Goal: Task Accomplishment & Management: Complete application form

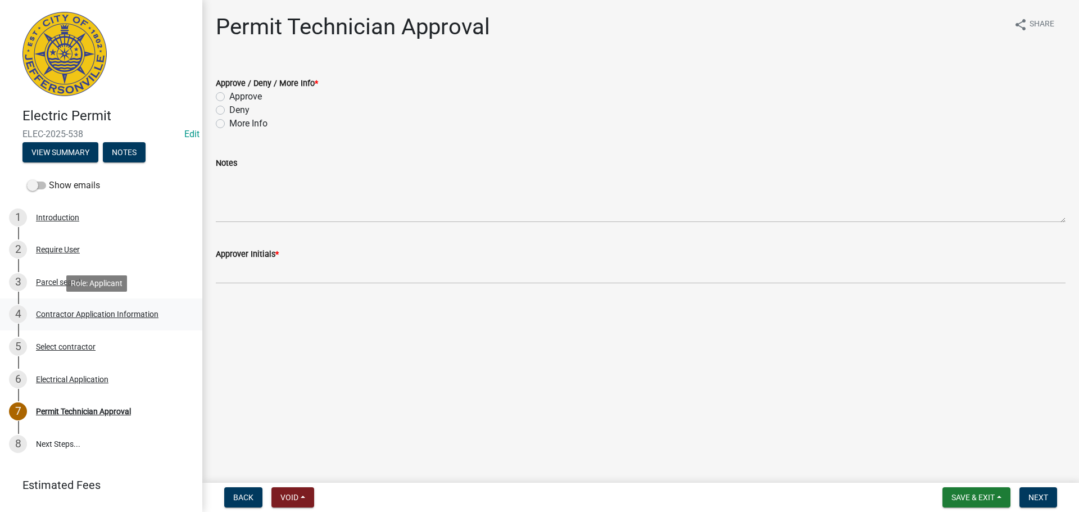
click at [93, 311] on div "Contractor Application Information" at bounding box center [97, 314] width 122 height 8
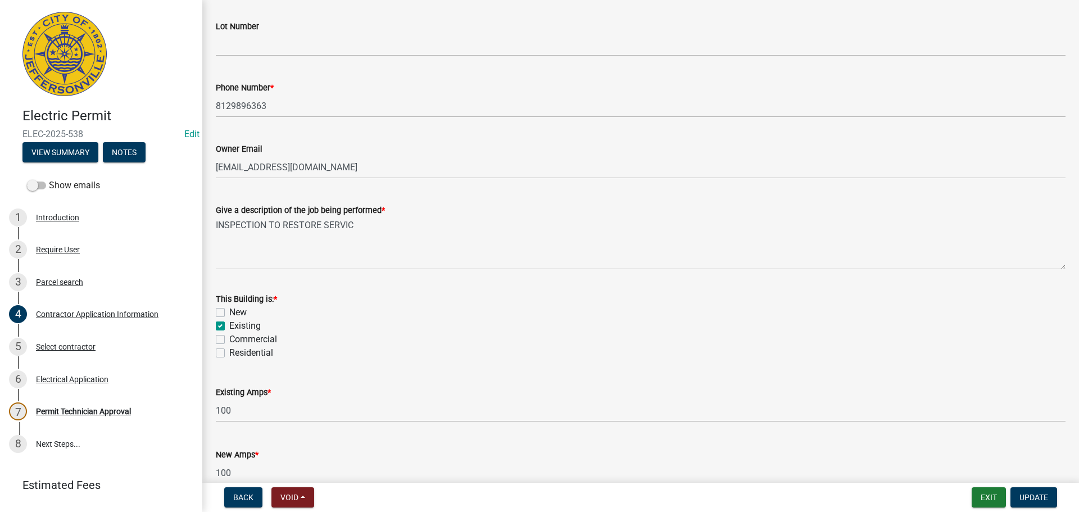
scroll to position [453, 0]
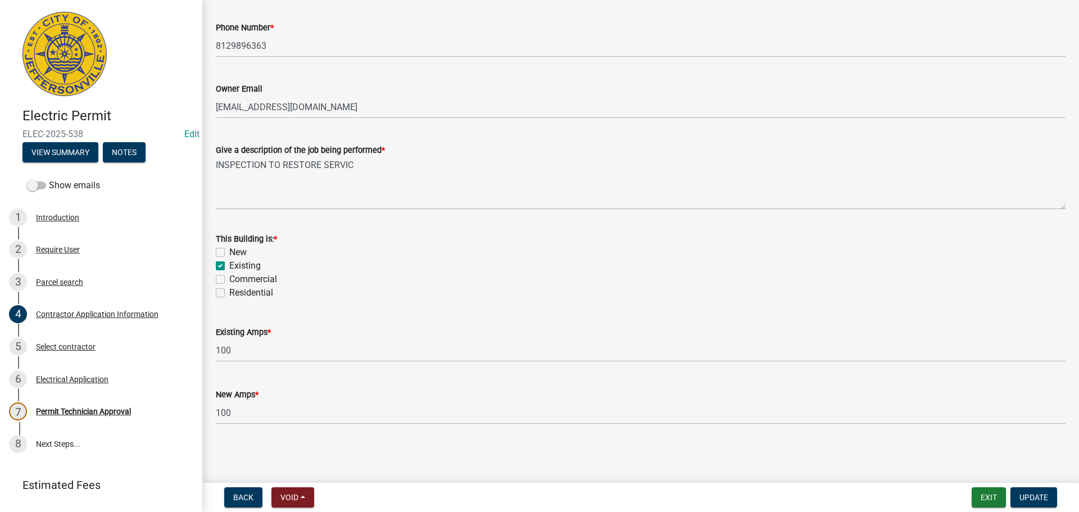
click at [250, 293] on label "Residential" at bounding box center [251, 292] width 44 height 13
click at [237, 293] on input "Residential" at bounding box center [232, 289] width 7 height 7
checkbox input "true"
checkbox input "false"
checkbox input "true"
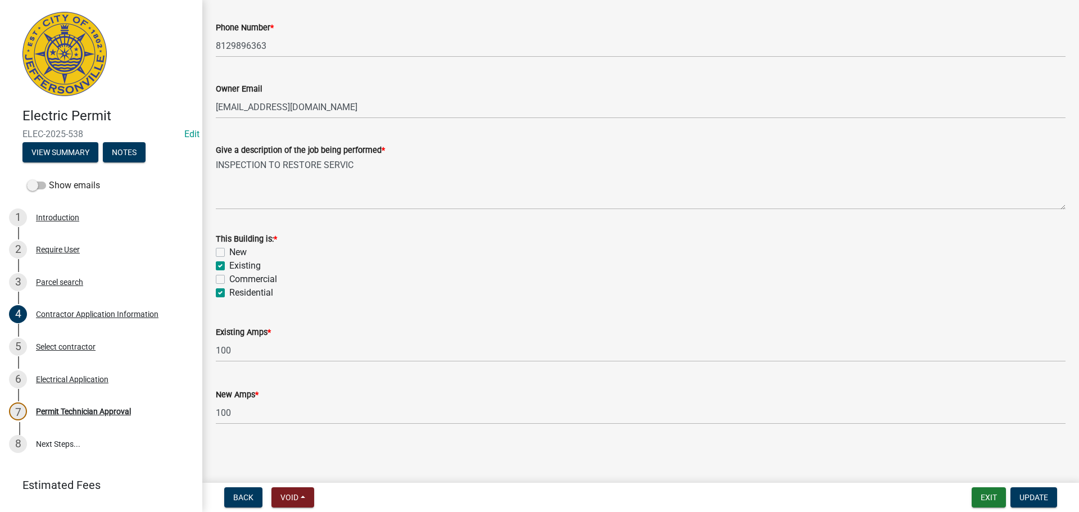
checkbox input "false"
checkbox input "true"
click at [1030, 494] on span "Update" at bounding box center [1033, 497] width 29 height 9
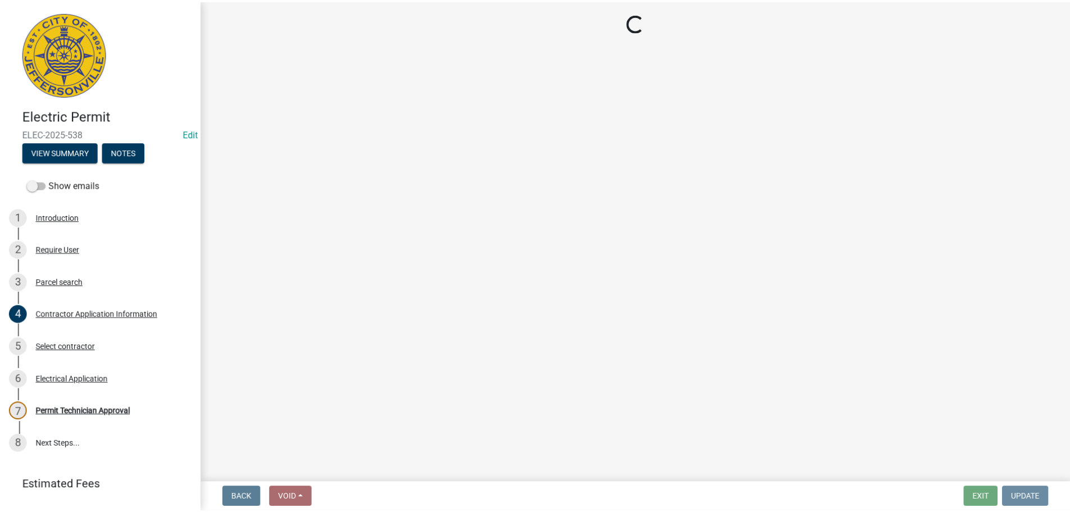
scroll to position [0, 0]
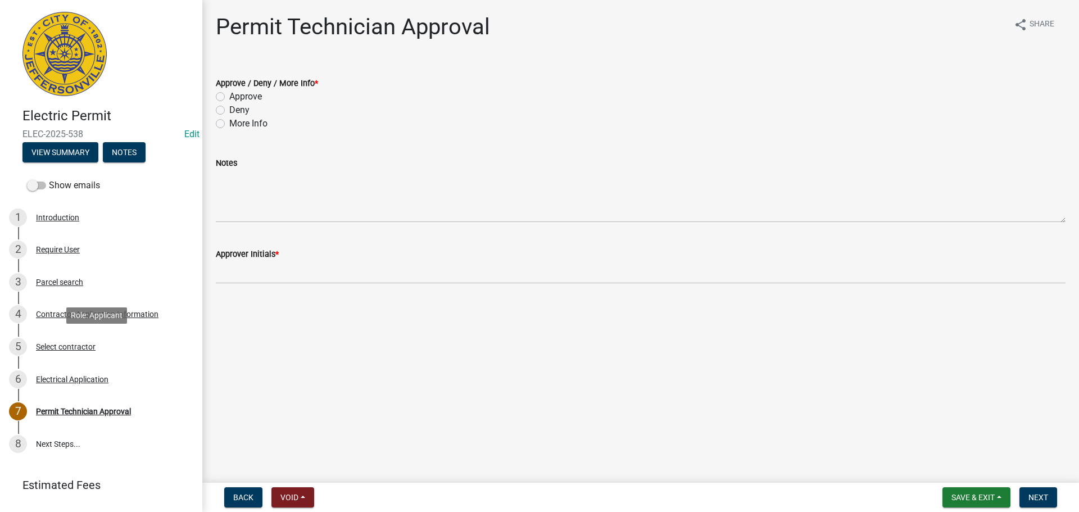
click at [64, 344] on div "Select contractor" at bounding box center [66, 347] width 60 height 8
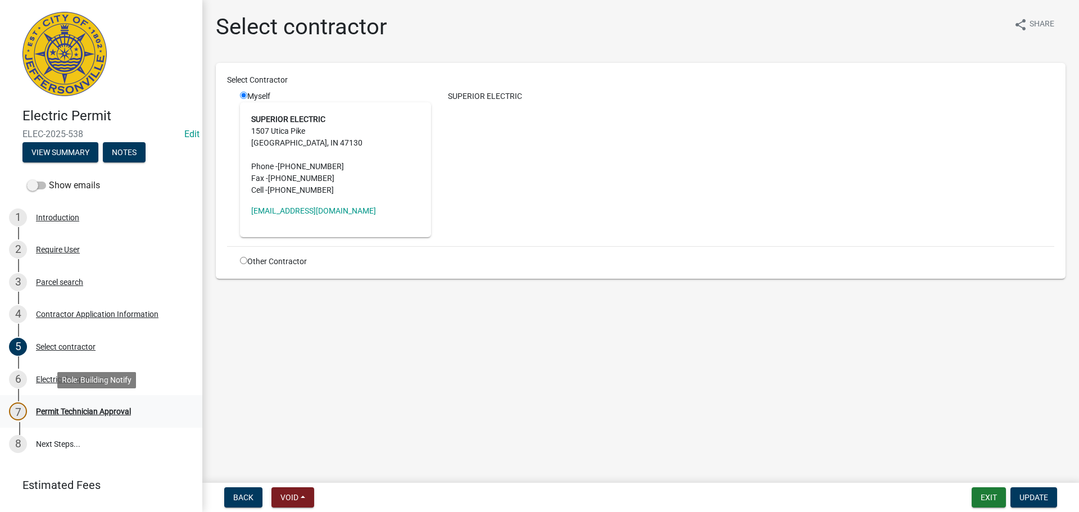
click at [46, 410] on div "Permit Technician Approval" at bounding box center [83, 411] width 95 height 8
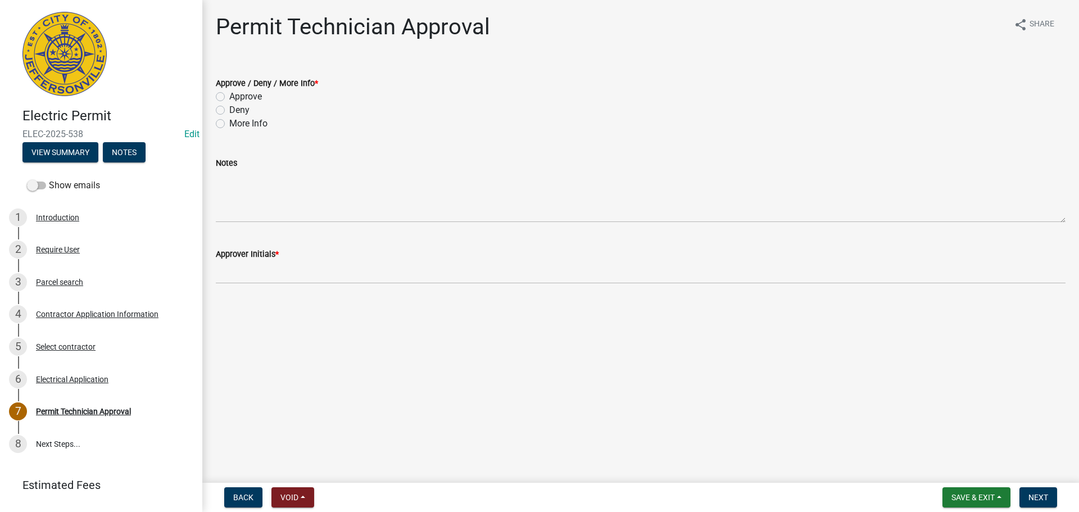
click at [255, 90] on label "Approve" at bounding box center [245, 96] width 33 height 13
click at [237, 90] on input "Approve" at bounding box center [232, 93] width 7 height 7
radio input "true"
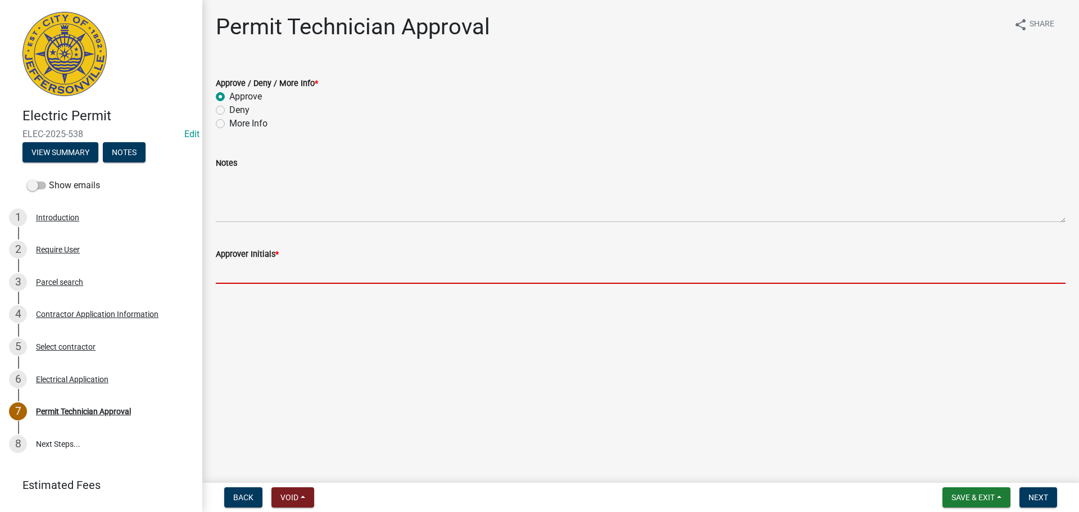
click at [254, 262] on input "Approver Initials *" at bounding box center [640, 272] width 849 height 23
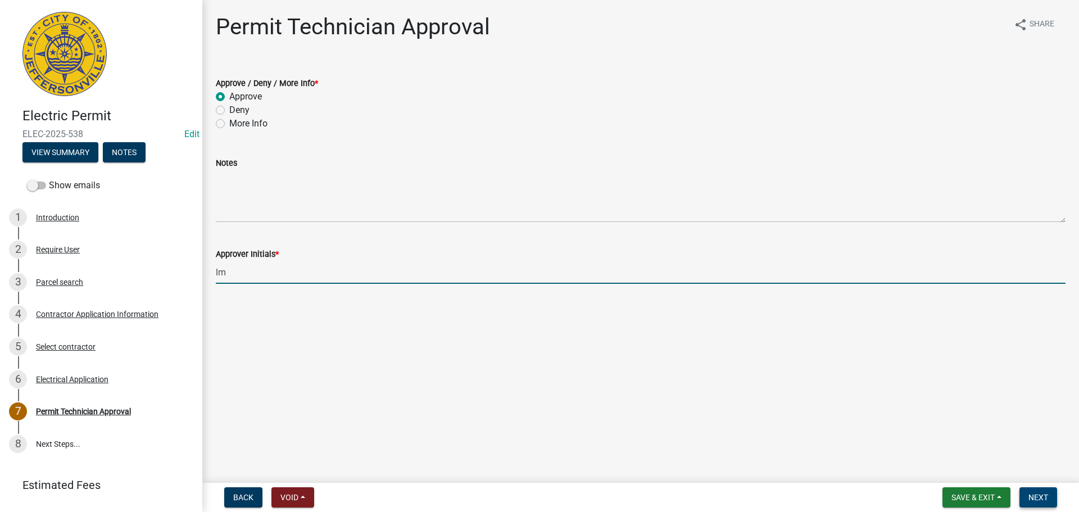
type input "lm"
click at [1033, 496] on span "Next" at bounding box center [1038, 497] width 20 height 9
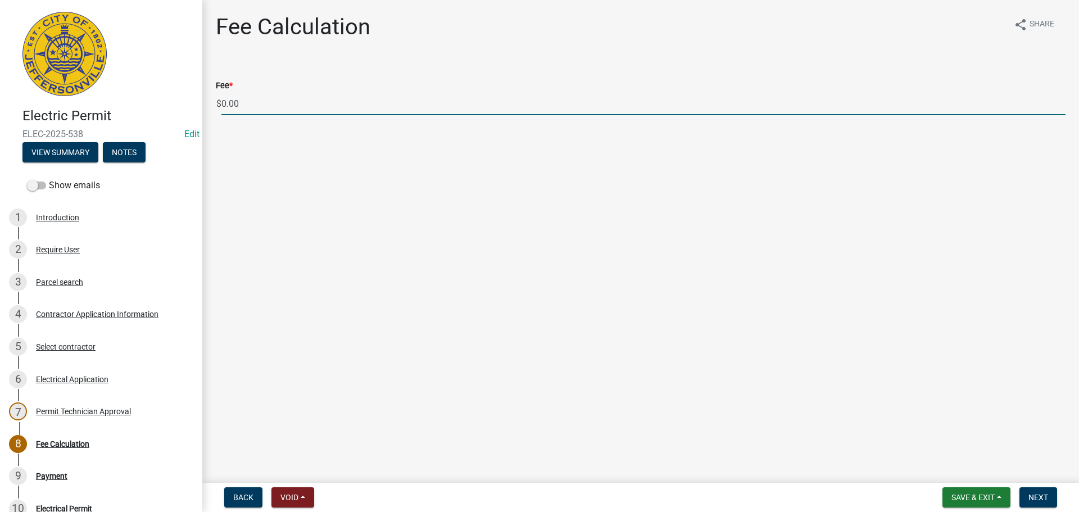
drag, startPoint x: 220, startPoint y: 105, endPoint x: 193, endPoint y: 104, distance: 27.0
click at [193, 104] on div "Electric Permit ELEC-2025-538 Edit View Summary Notes Show emails 1 Introductio…" at bounding box center [539, 256] width 1079 height 512
type input "70.00"
click at [1039, 493] on span "Next" at bounding box center [1038, 497] width 20 height 9
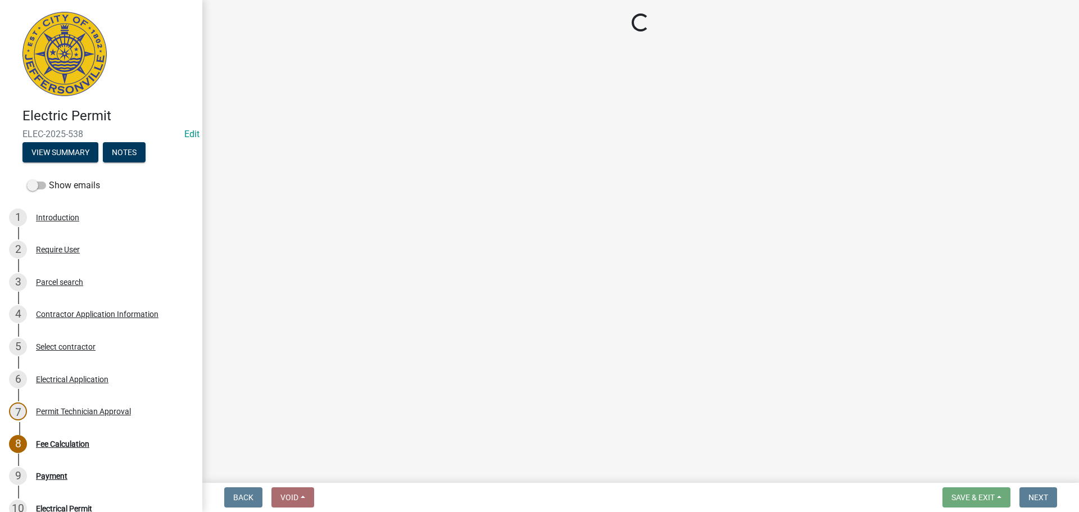
select select "3: 3"
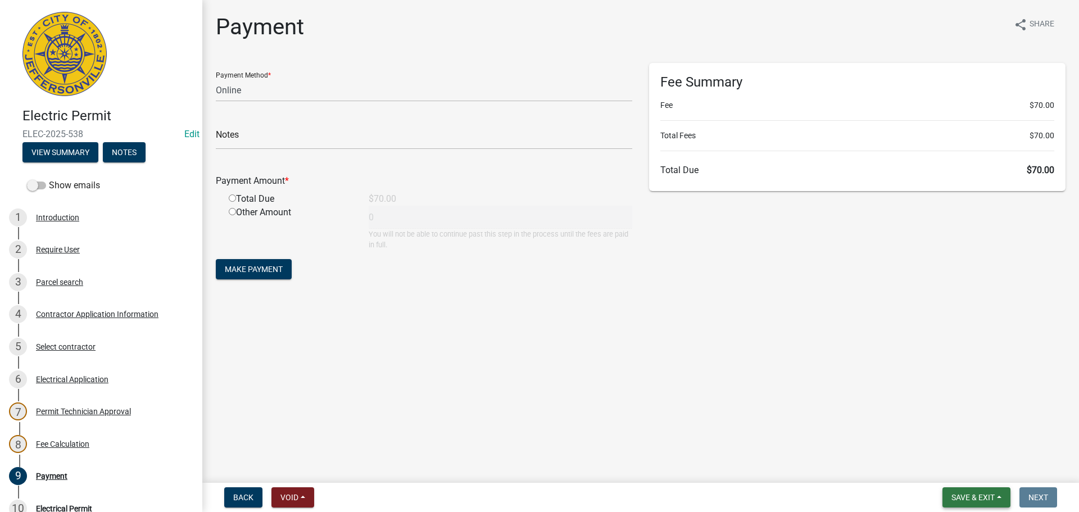
click at [992, 498] on span "Save & Exit" at bounding box center [972, 497] width 43 height 9
click at [985, 477] on button "Save & Exit" at bounding box center [965, 468] width 90 height 27
